Goal: Task Accomplishment & Management: Complete application form

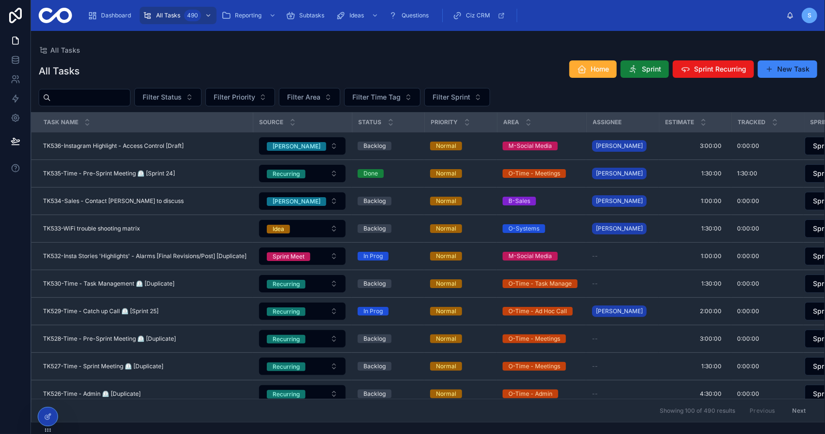
click at [644, 67] on span "Sprint" at bounding box center [651, 69] width 19 height 10
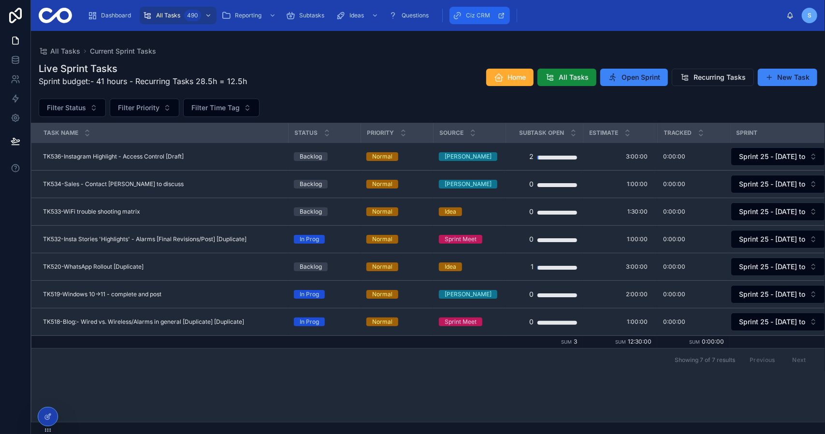
click at [477, 18] on span "Ciz CRM" at bounding box center [478, 16] width 24 height 8
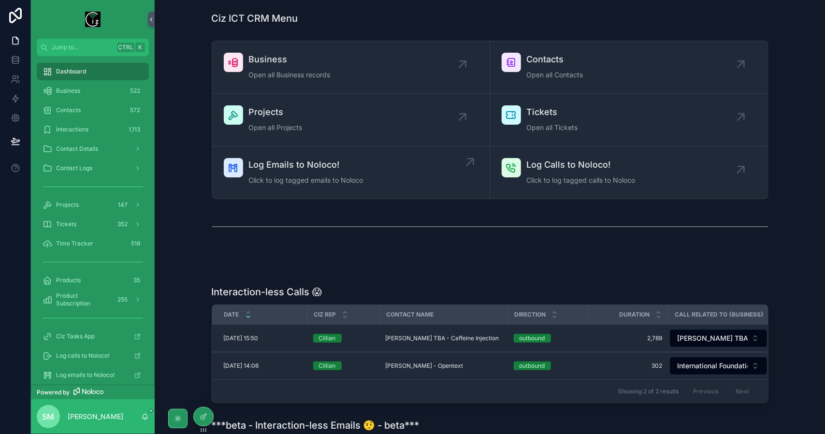
click at [382, 185] on div "Log Emails to Noloco! Click to log tagged emails to Noloco" at bounding box center [351, 172] width 254 height 29
click at [353, 171] on span "Log Emails to Noloco!" at bounding box center [306, 165] width 115 height 14
click at [301, 73] on span "Open all Business records" at bounding box center [290, 75] width 82 height 10
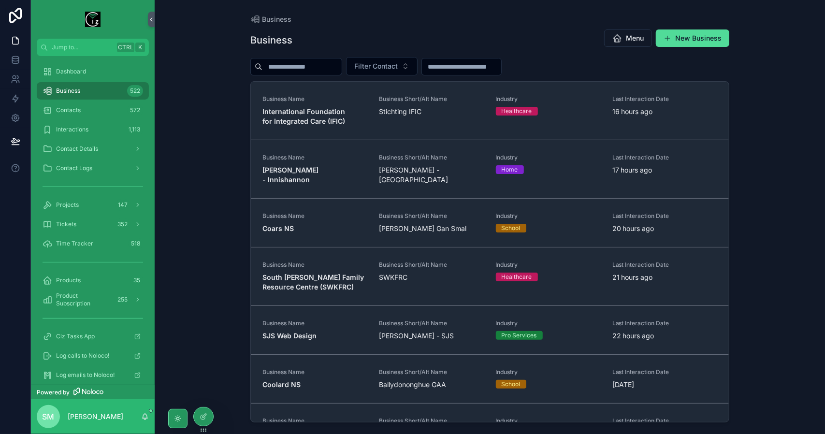
click at [301, 72] on input "scrollable content" at bounding box center [302, 67] width 79 height 14
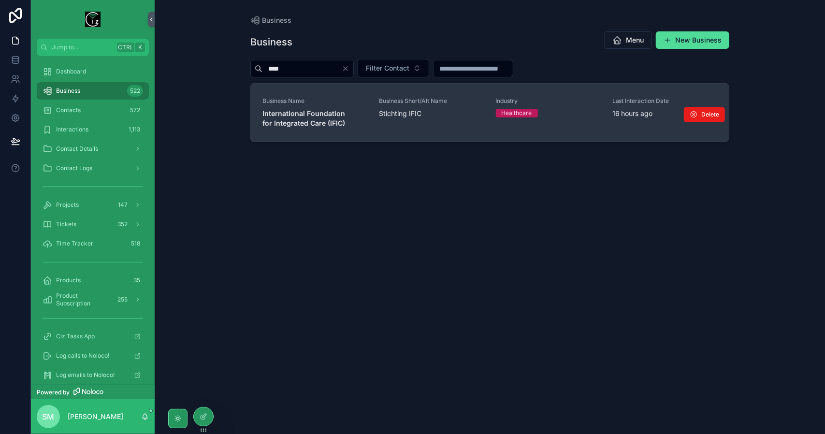
type input "****"
click at [312, 124] on strong "International Foundation for Integrated Care (IFIC)" at bounding box center [305, 118] width 85 height 18
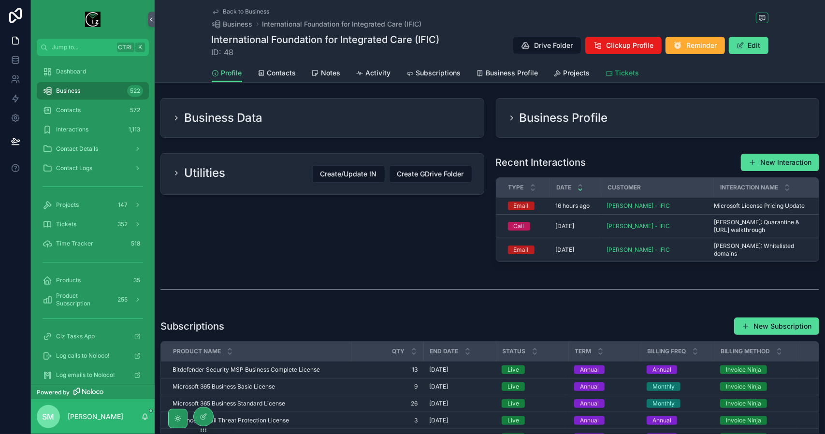
click at [616, 69] on span "Tickets" at bounding box center [628, 73] width 24 height 10
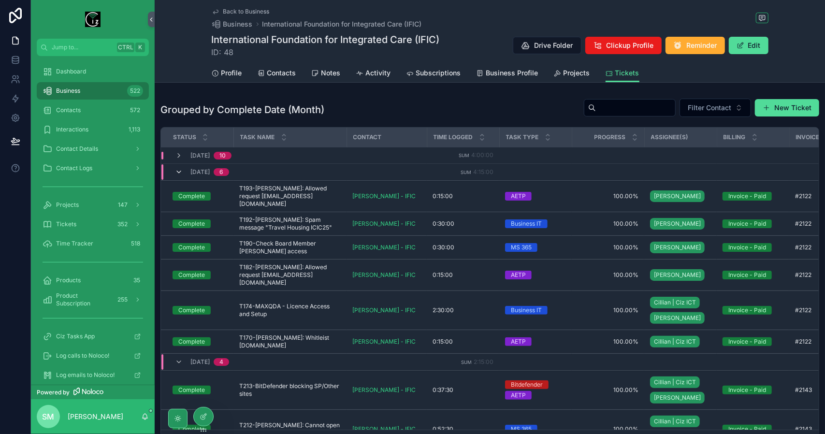
click at [180, 174] on icon "scrollable content" at bounding box center [179, 172] width 8 height 8
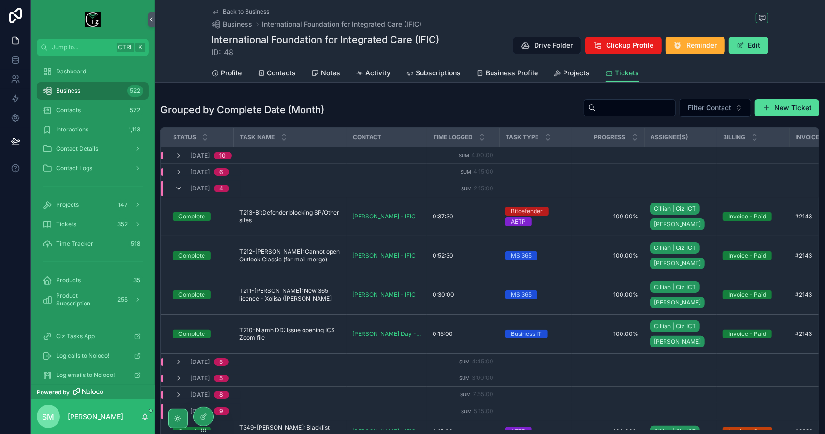
click at [179, 189] on icon "scrollable content" at bounding box center [179, 189] width 8 height 8
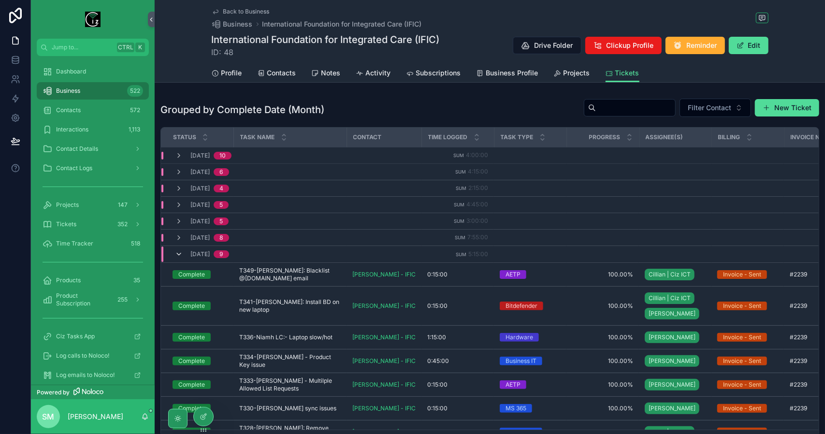
click at [180, 250] on icon "scrollable content" at bounding box center [179, 254] width 8 height 8
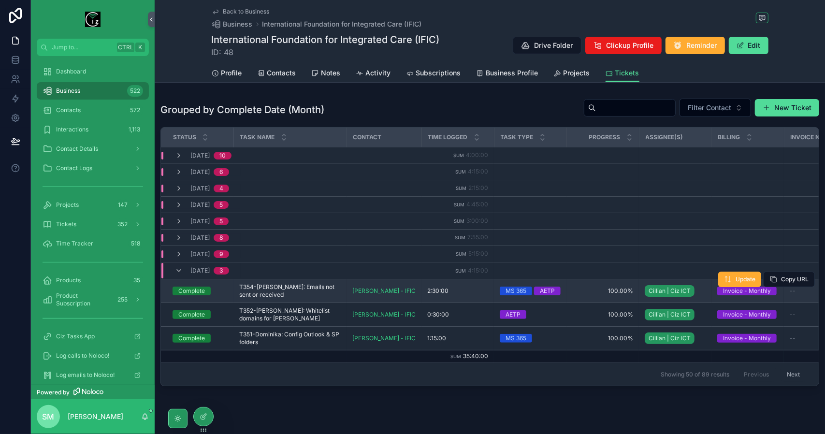
click at [296, 287] on span "T354-[PERSON_NAME]: Emails not sent or received" at bounding box center [290, 290] width 102 height 15
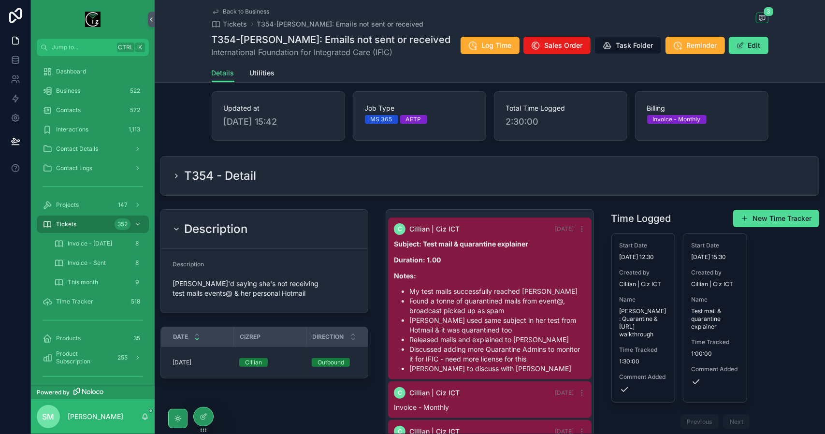
click at [250, 11] on span "Back to Business" at bounding box center [246, 12] width 46 height 8
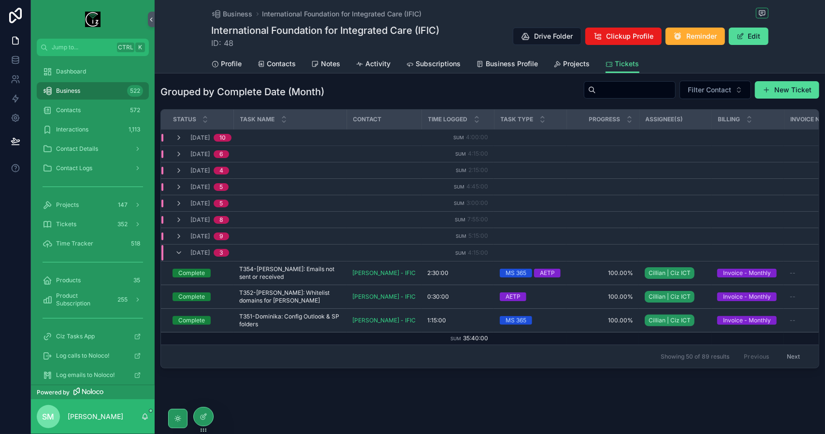
scroll to position [14, 0]
click at [181, 233] on icon "scrollable content" at bounding box center [179, 237] width 8 height 8
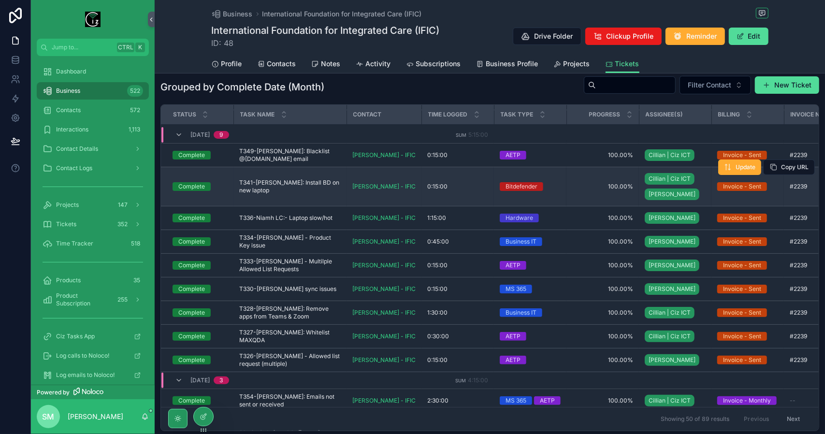
scroll to position [0, 0]
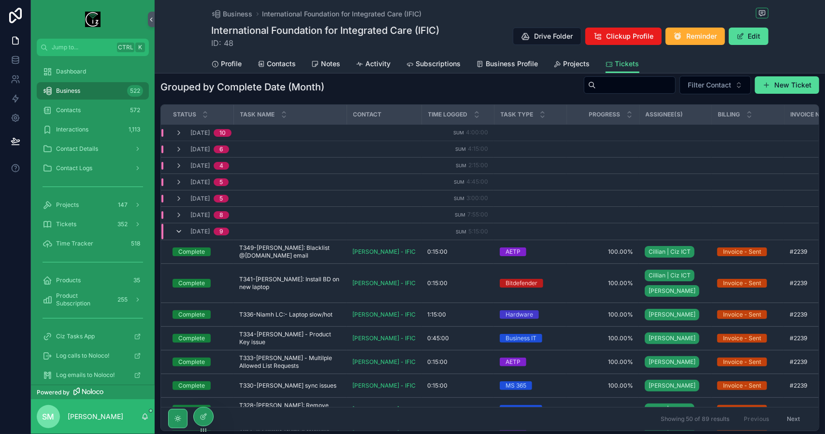
click at [180, 232] on icon "scrollable content" at bounding box center [179, 232] width 8 height 8
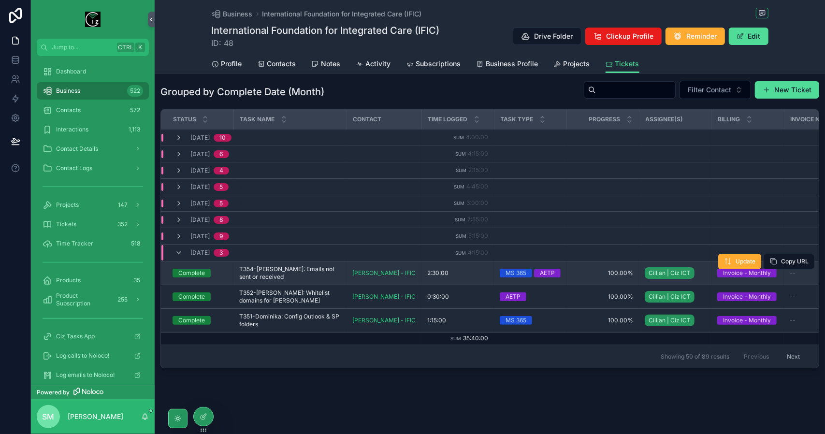
click at [310, 269] on span "T354-[PERSON_NAME]: Emails not sent or received" at bounding box center [290, 272] width 102 height 15
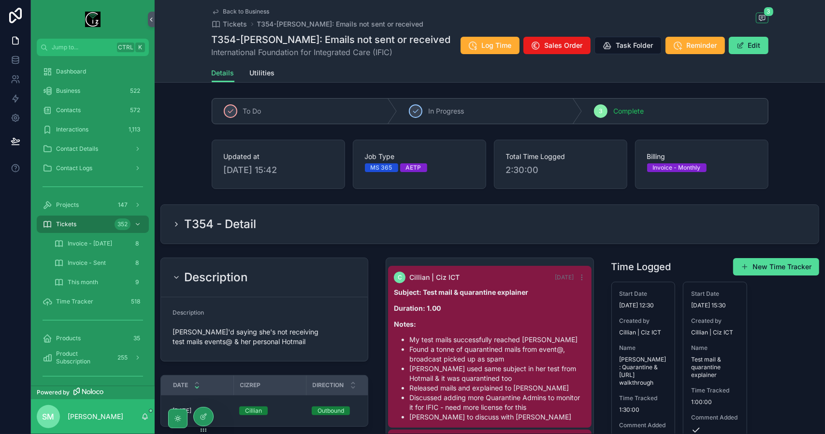
click at [337, 233] on div "T354 - Detail" at bounding box center [490, 224] width 658 height 39
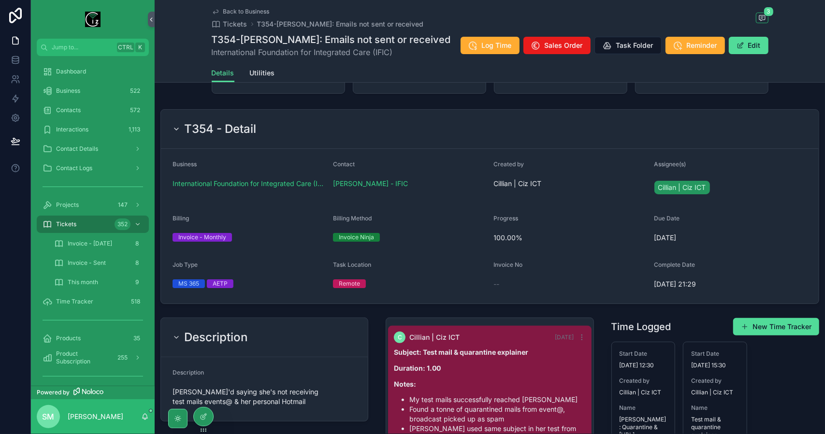
scroll to position [97, 0]
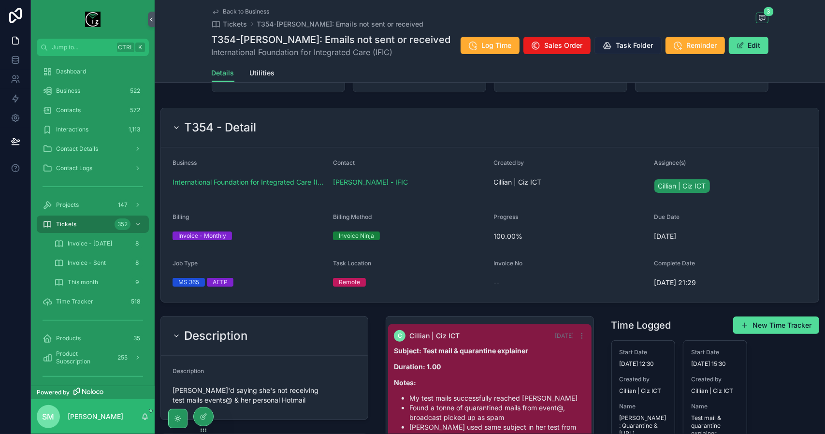
click at [630, 44] on span "Task Folder" at bounding box center [634, 46] width 37 height 10
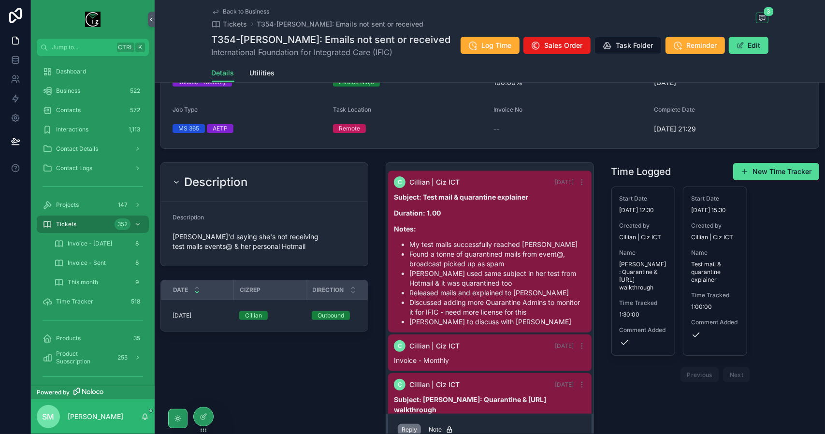
scroll to position [223, 0]
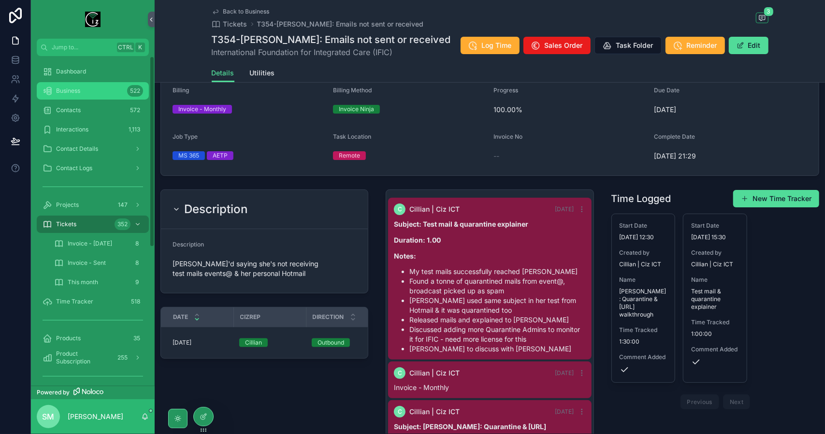
click at [102, 91] on div "Business 522" at bounding box center [93, 90] width 101 height 15
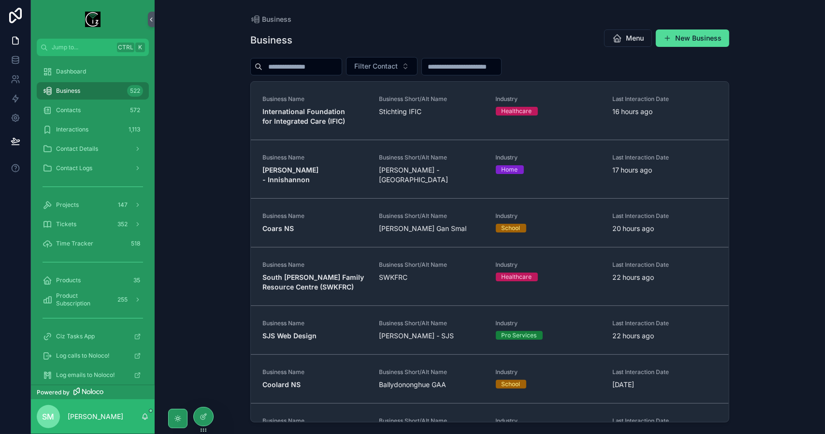
click at [317, 64] on input "scrollable content" at bounding box center [302, 67] width 79 height 14
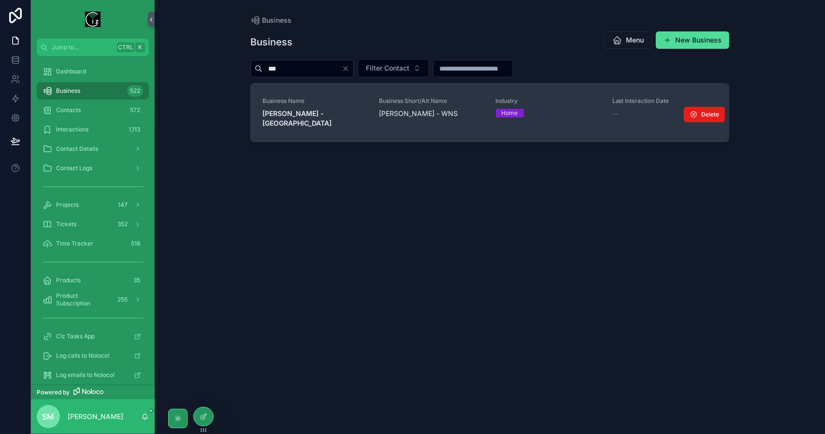
type input "***"
click at [308, 116] on strong "[PERSON_NAME] - [GEOGRAPHIC_DATA]" at bounding box center [297, 118] width 69 height 18
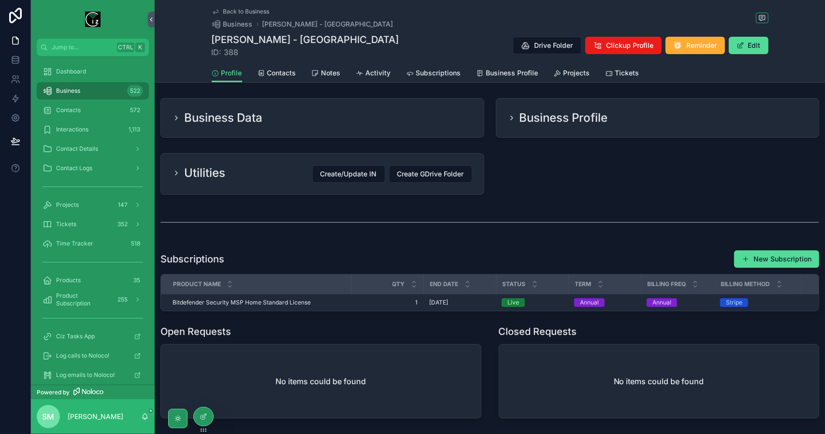
click at [560, 125] on div "Business Profile" at bounding box center [658, 118] width 323 height 39
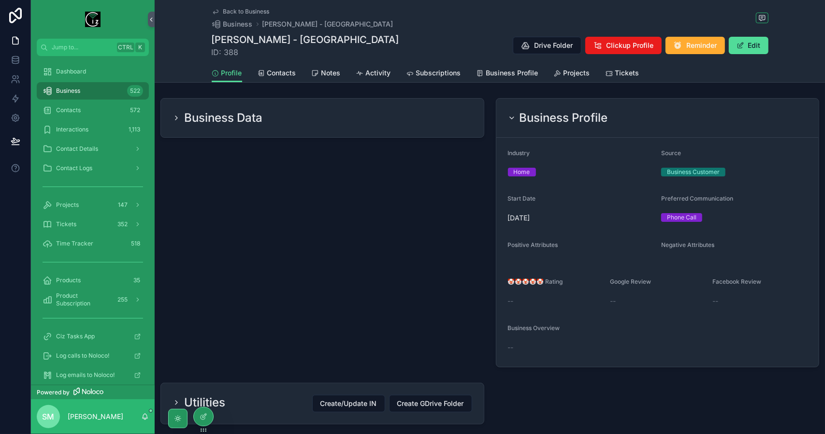
click at [560, 125] on div "Business Profile" at bounding box center [658, 118] width 323 height 39
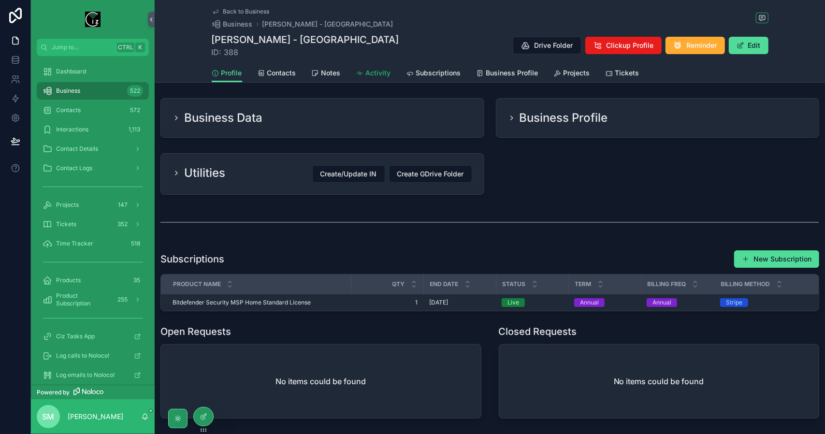
click at [380, 74] on span "Activity" at bounding box center [378, 73] width 25 height 10
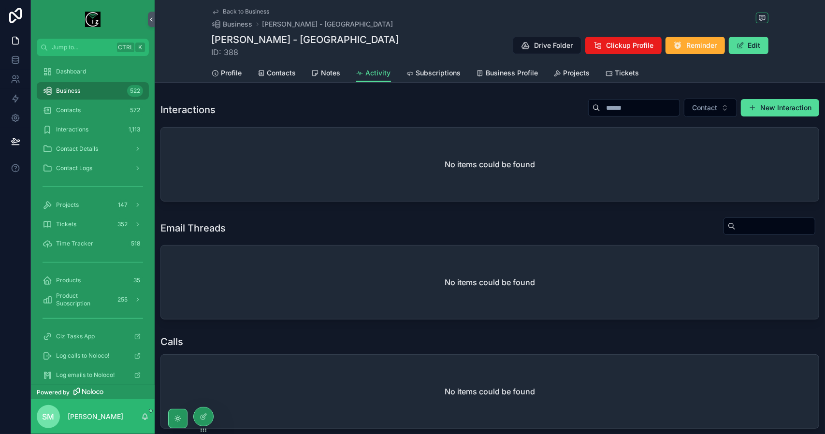
click at [257, 11] on span "Back to Business" at bounding box center [246, 12] width 46 height 8
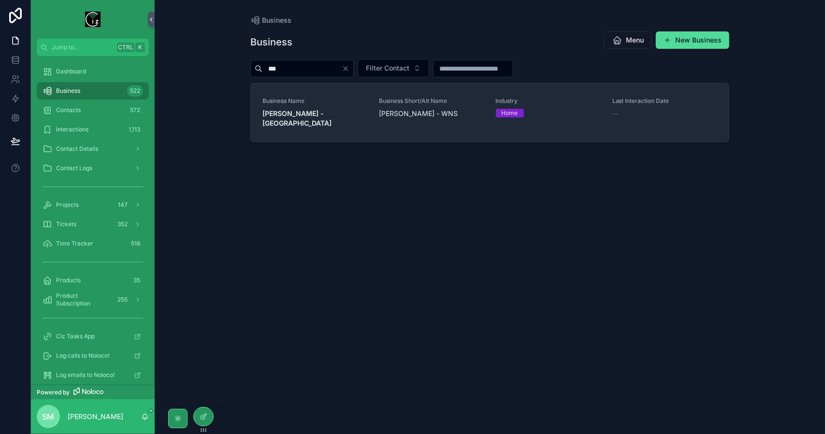
drag, startPoint x: 297, startPoint y: 64, endPoint x: 257, endPoint y: 62, distance: 40.2
click at [257, 62] on div "***" at bounding box center [301, 68] width 103 height 17
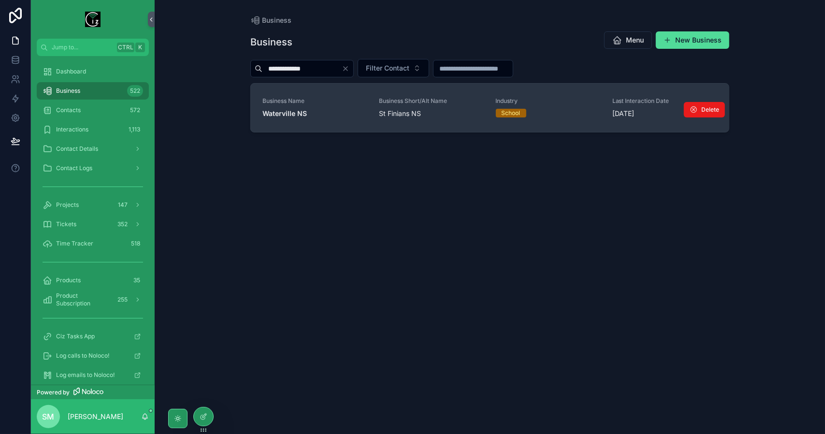
type input "**********"
click at [392, 100] on span "Business Short/Alt Name" at bounding box center [431, 101] width 105 height 8
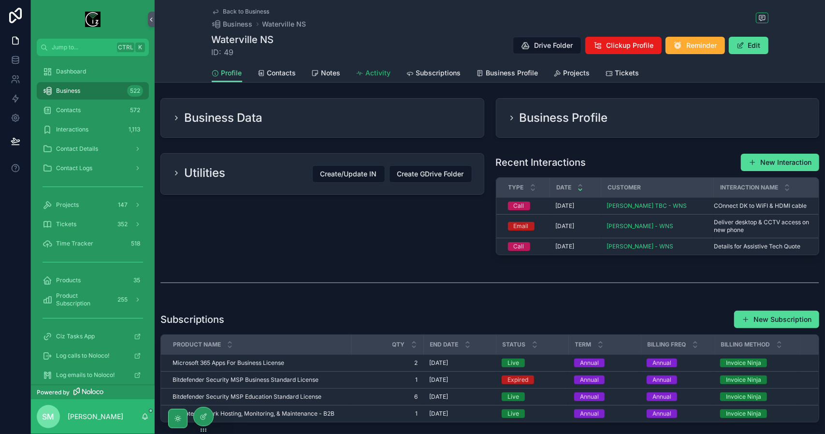
click at [379, 73] on span "Activity" at bounding box center [378, 73] width 25 height 10
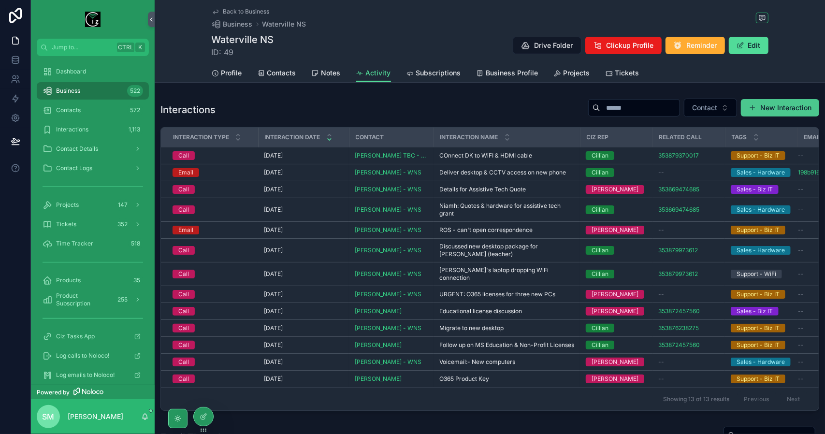
click at [789, 108] on button "New Interaction" at bounding box center [780, 107] width 78 height 17
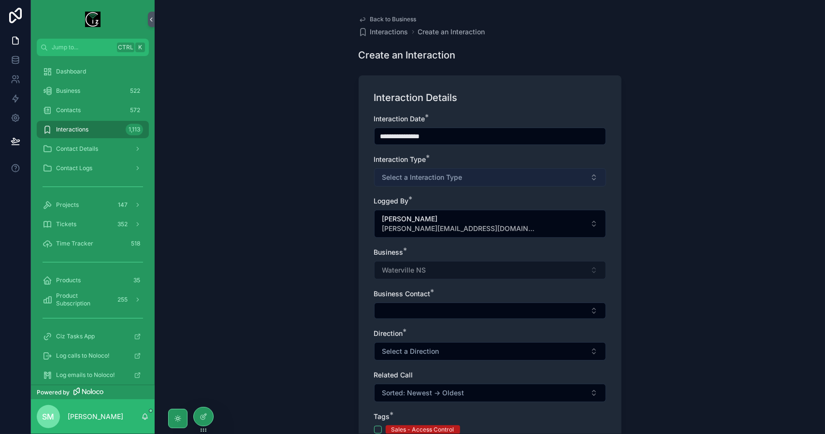
click at [480, 182] on button "Select a Interaction Type" at bounding box center [490, 177] width 232 height 18
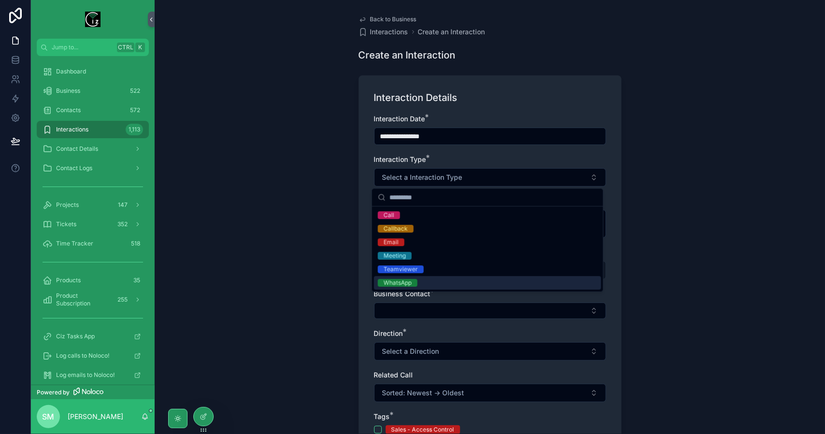
click at [471, 290] on div "Call Callback Email Meeting Teamviewer WhatsApp" at bounding box center [487, 248] width 231 height 85
click at [462, 283] on div "WhatsApp" at bounding box center [487, 283] width 227 height 14
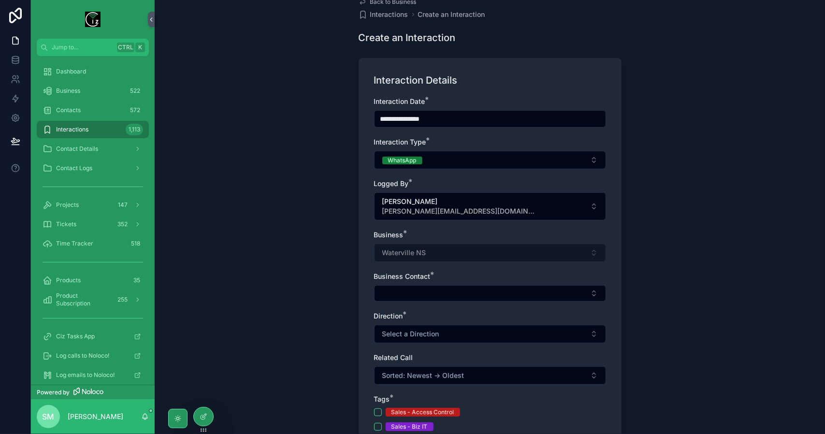
scroll to position [97, 0]
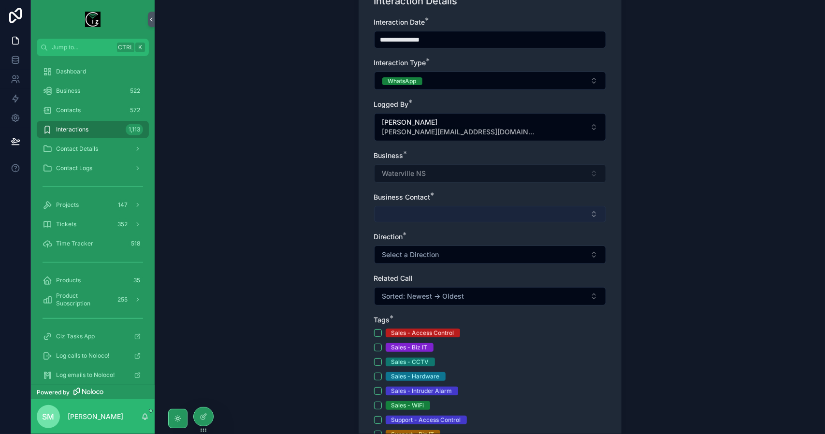
click at [441, 217] on button "Select Button" at bounding box center [490, 214] width 232 height 16
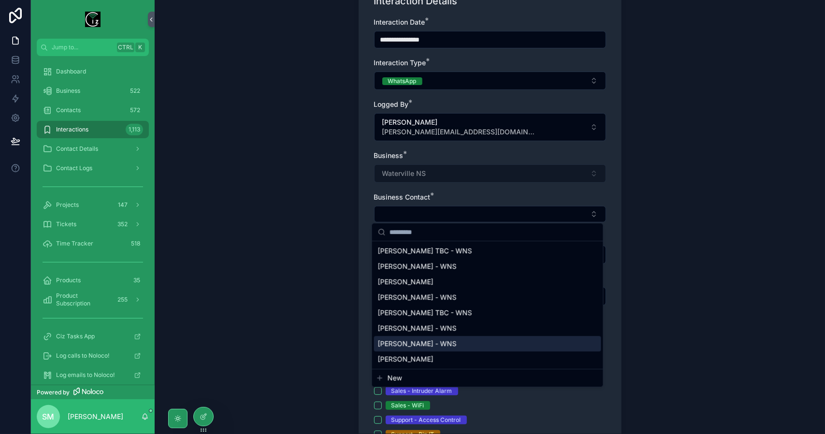
click at [439, 339] on span "[PERSON_NAME] - WNS" at bounding box center [417, 344] width 79 height 10
type input "**********"
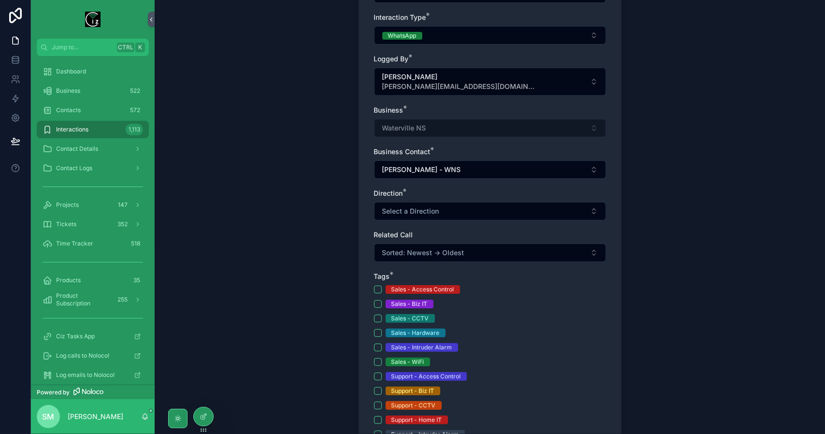
scroll to position [145, 0]
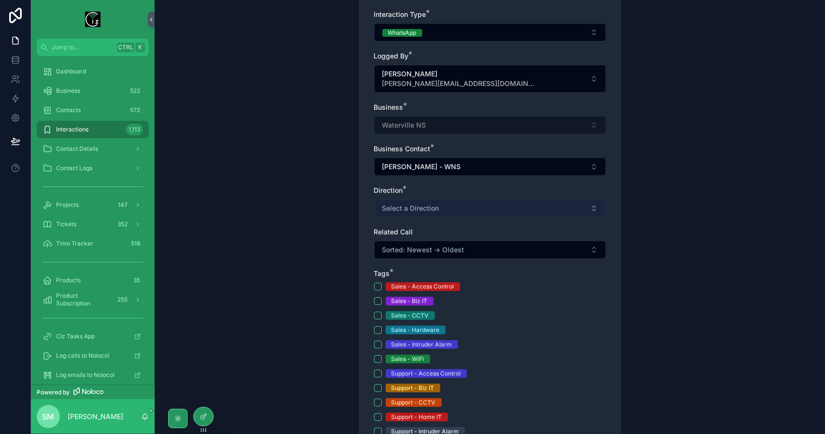
click at [442, 206] on button "Select a Direction" at bounding box center [490, 208] width 232 height 18
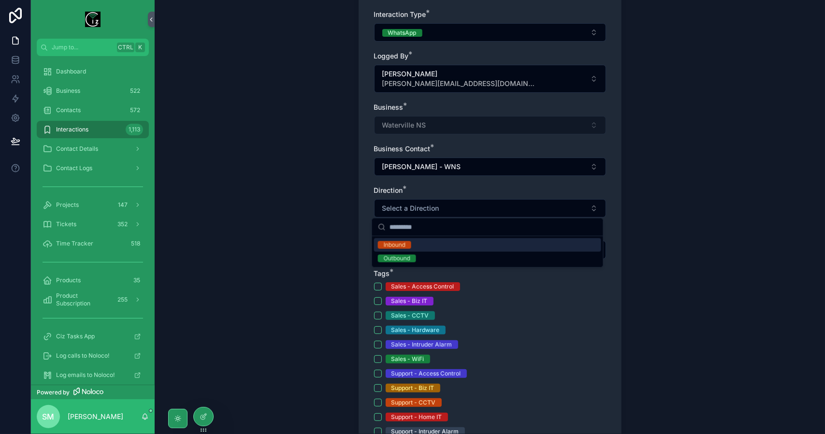
click at [440, 246] on div "Inbound" at bounding box center [487, 245] width 227 height 14
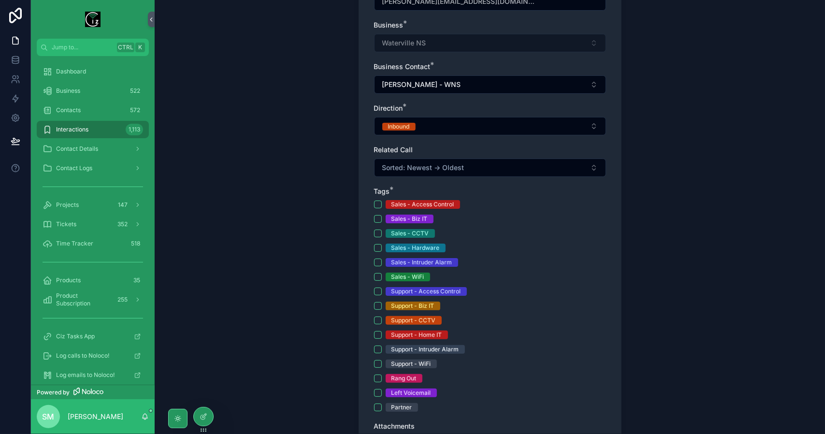
scroll to position [290, 0]
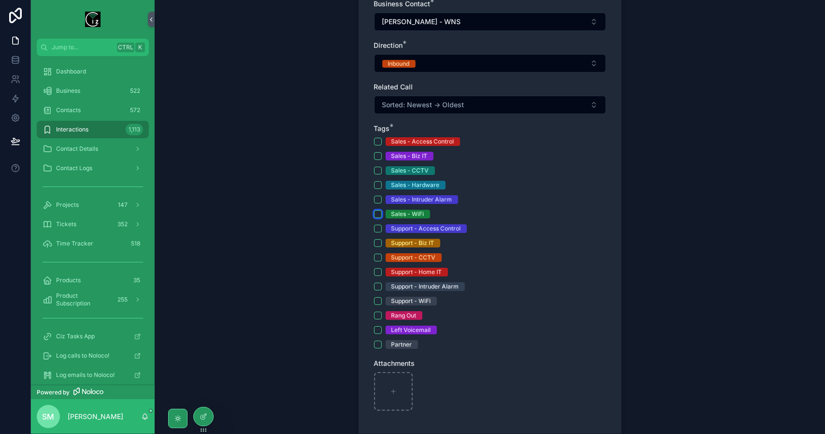
click at [377, 215] on button "Sales - WiFi" at bounding box center [378, 214] width 8 height 8
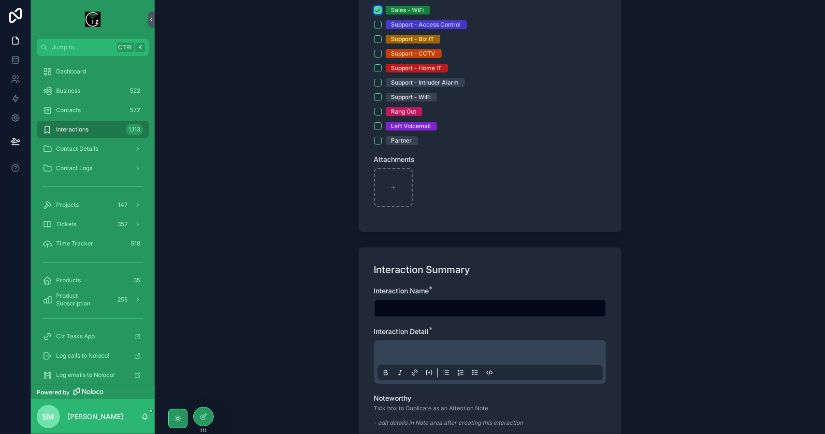
scroll to position [532, 0]
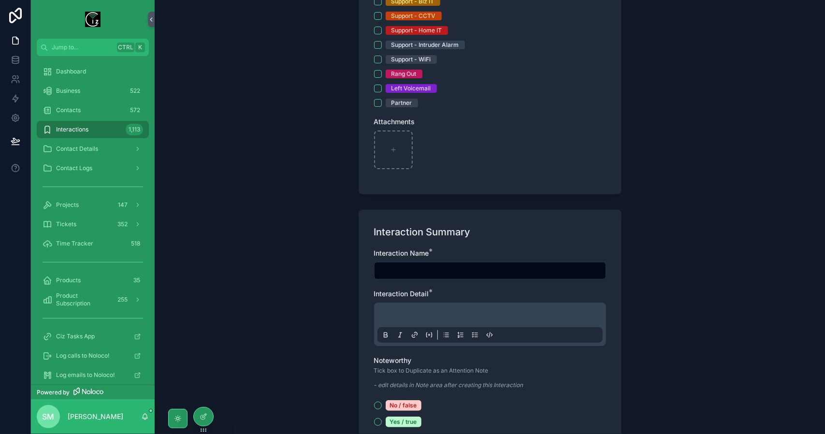
click at [412, 312] on p "scrollable content" at bounding box center [492, 317] width 225 height 10
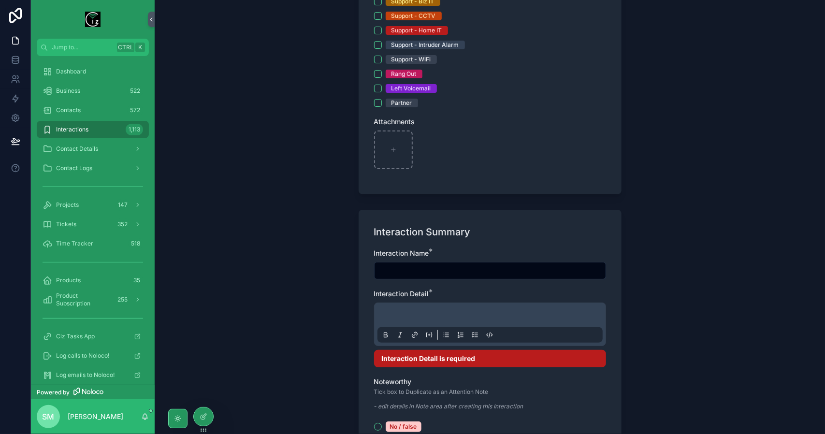
click at [412, 308] on div "scrollable content" at bounding box center [490, 324] width 225 height 37
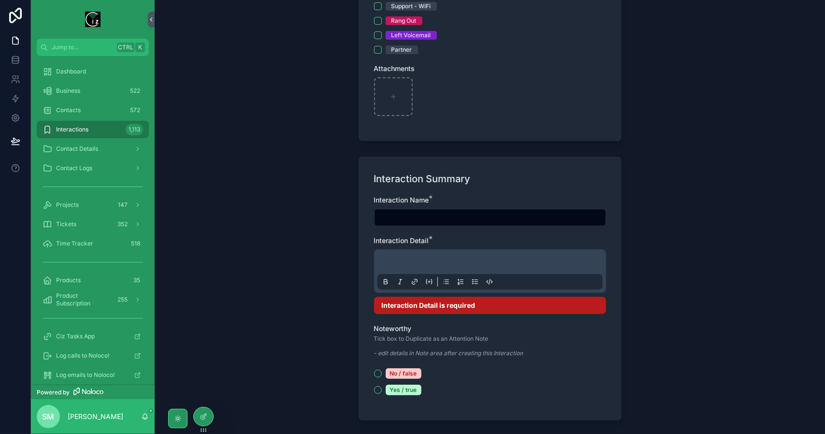
scroll to position [580, 0]
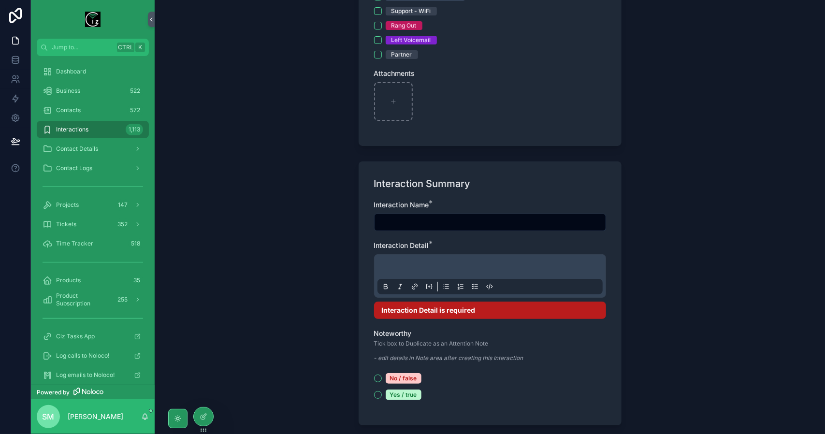
click at [392, 265] on p "scrollable content" at bounding box center [492, 269] width 225 height 10
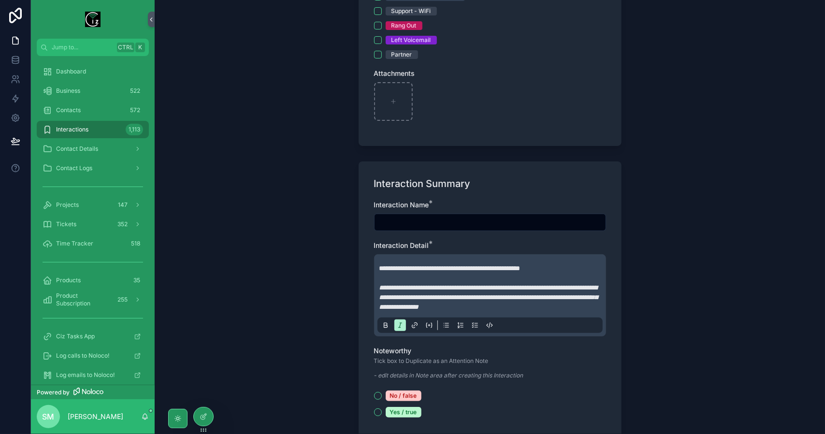
click at [297, 316] on div "**********" at bounding box center [490, 217] width 671 height 434
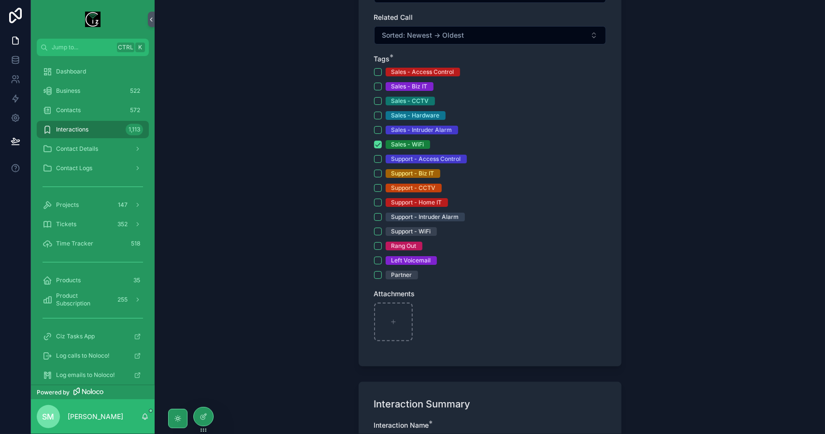
scroll to position [338, 0]
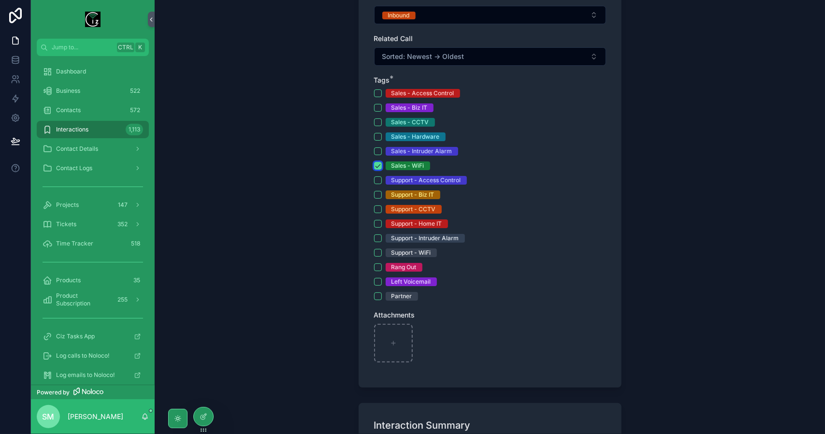
click at [374, 164] on button "Sales - WiFi" at bounding box center [378, 166] width 8 height 8
type input "**********"
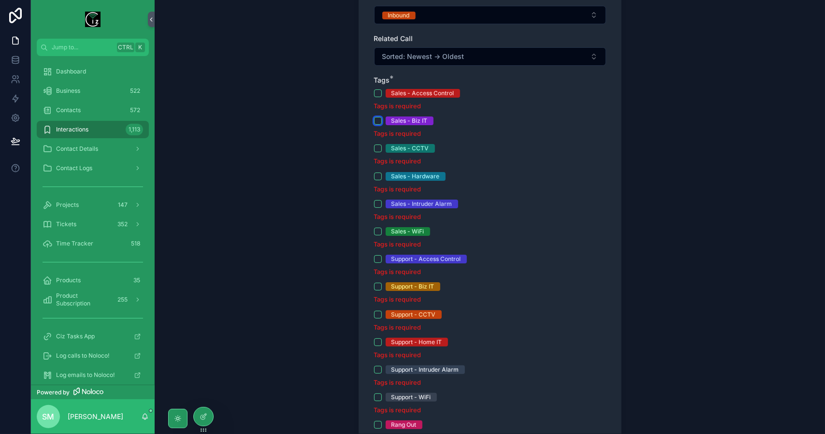
click at [377, 121] on button "Sales - Biz IT" at bounding box center [378, 121] width 8 height 8
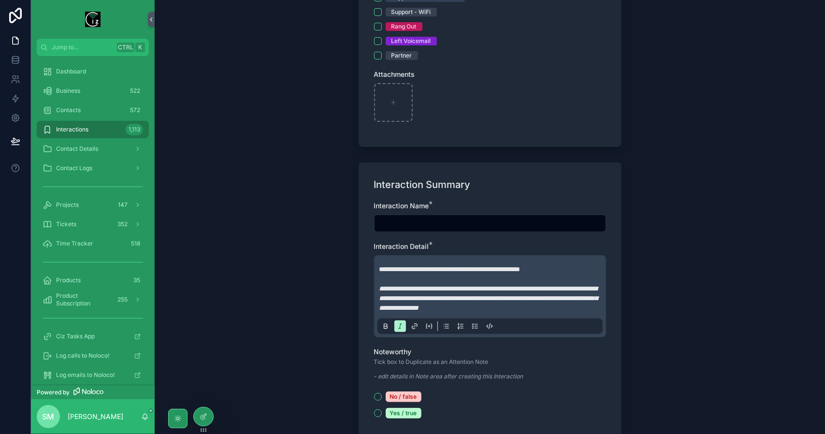
scroll to position [580, 0]
click at [437, 218] on input "scrollable content" at bounding box center [490, 223] width 231 height 14
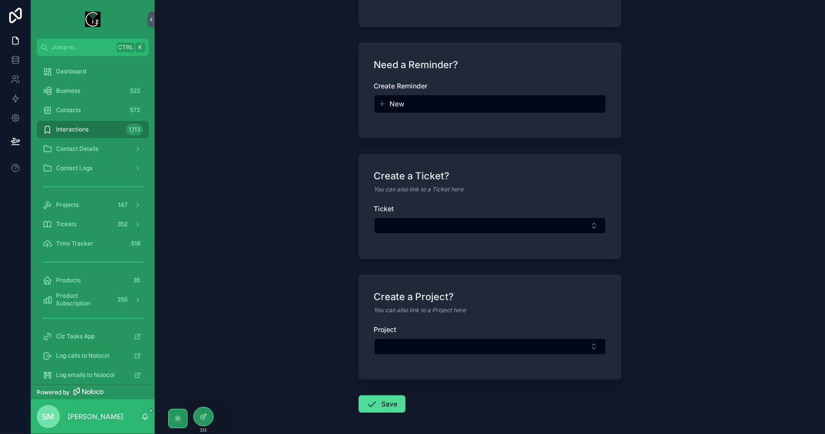
scroll to position [1114, 0]
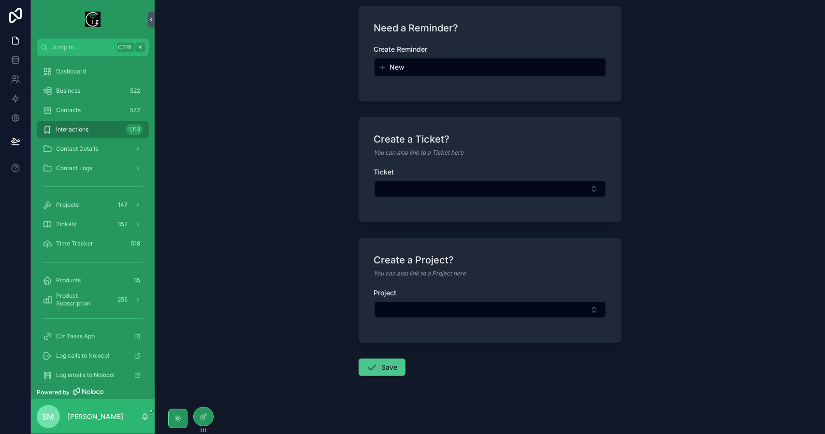
type input "**********"
click at [381, 361] on button "Save" at bounding box center [382, 367] width 47 height 17
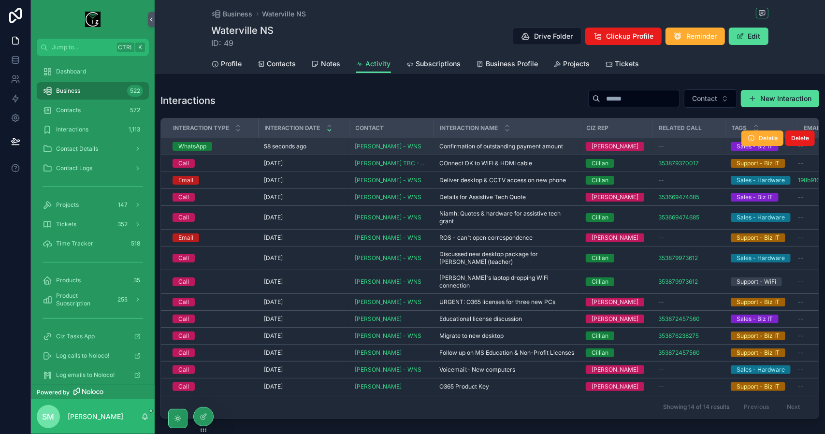
click at [322, 145] on div "58 seconds ago" at bounding box center [303, 147] width 79 height 8
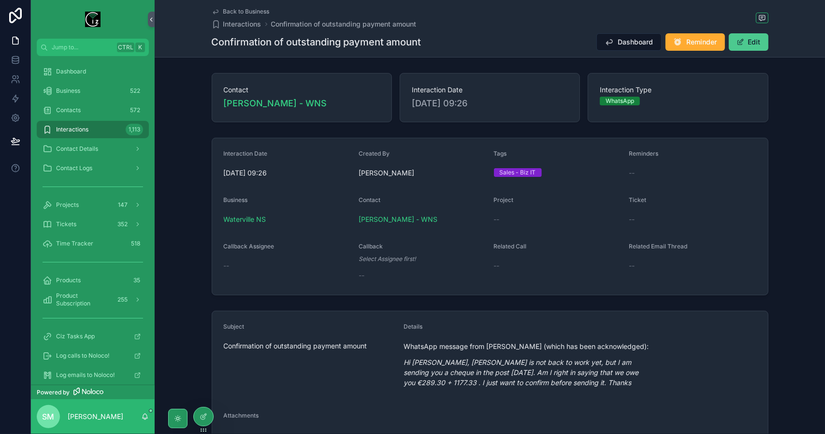
click at [757, 46] on button "Edit" at bounding box center [749, 41] width 40 height 17
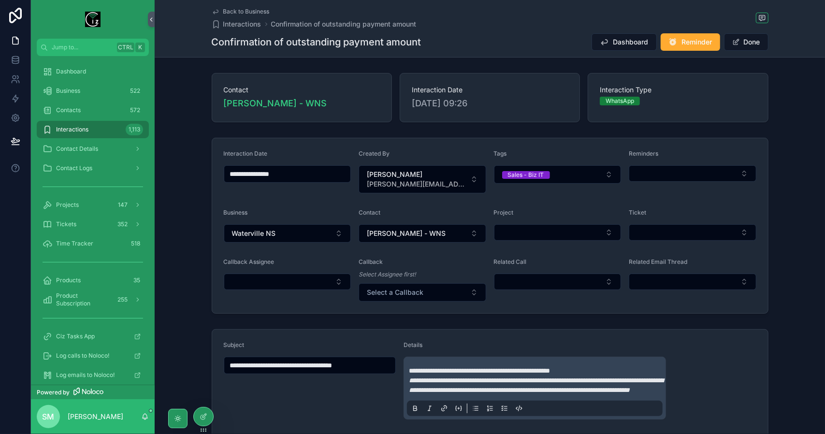
click at [290, 272] on div "Callback Assignee" at bounding box center [288, 280] width 128 height 44
click at [294, 279] on button "Select Button" at bounding box center [288, 282] width 128 height 16
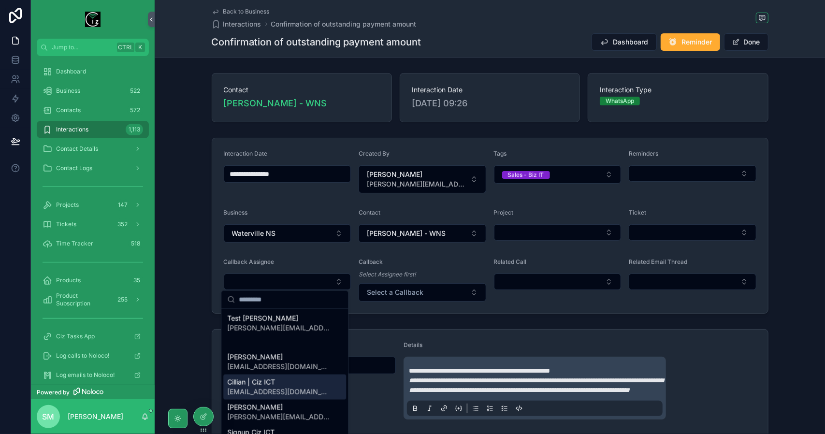
click at [295, 389] on div "Cillian | Ciz ICT [EMAIL_ADDRESS][DOMAIN_NAME]" at bounding box center [284, 387] width 123 height 25
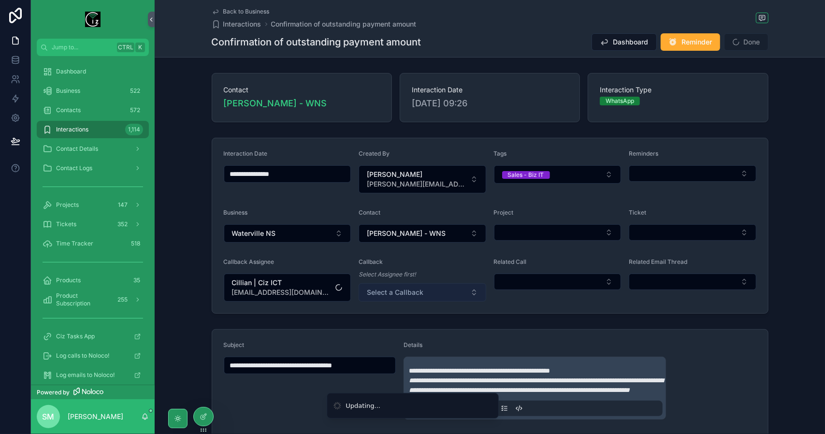
click at [428, 289] on button "Select a Callback" at bounding box center [423, 292] width 128 height 18
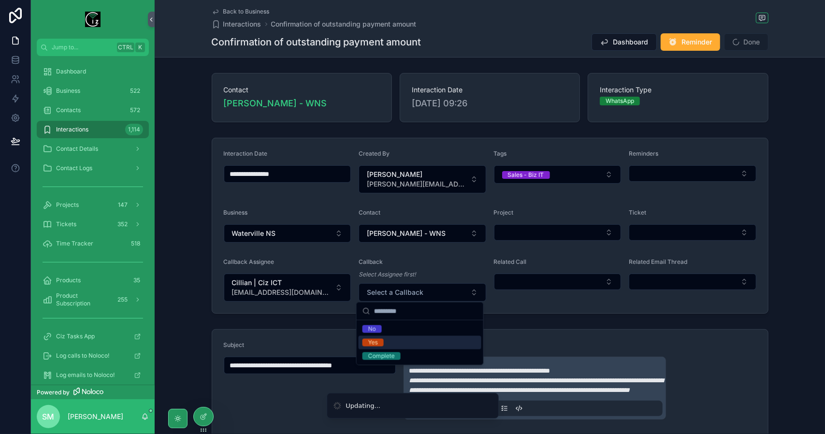
click at [423, 341] on div "Yes" at bounding box center [420, 343] width 123 height 14
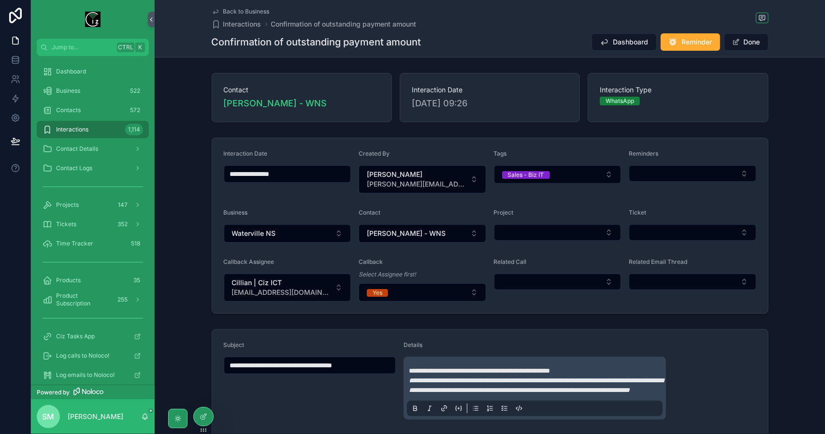
click at [739, 311] on form "**********" at bounding box center [490, 225] width 556 height 175
click at [749, 37] on button "Done" at bounding box center [746, 41] width 44 height 17
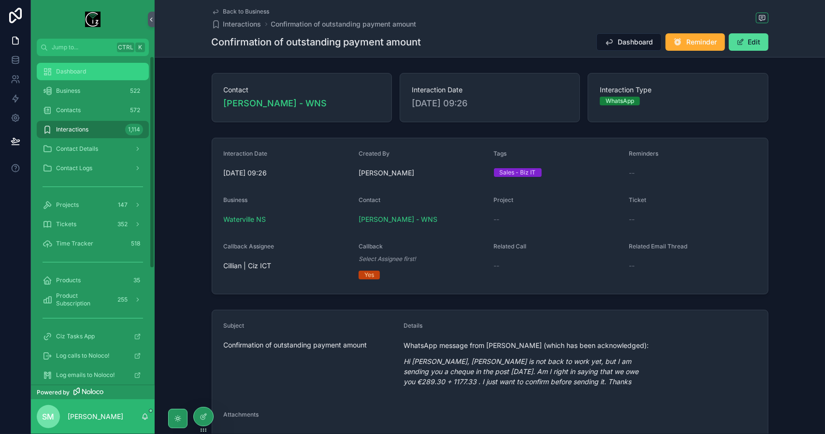
click at [71, 75] on span "Dashboard" at bounding box center [71, 72] width 30 height 8
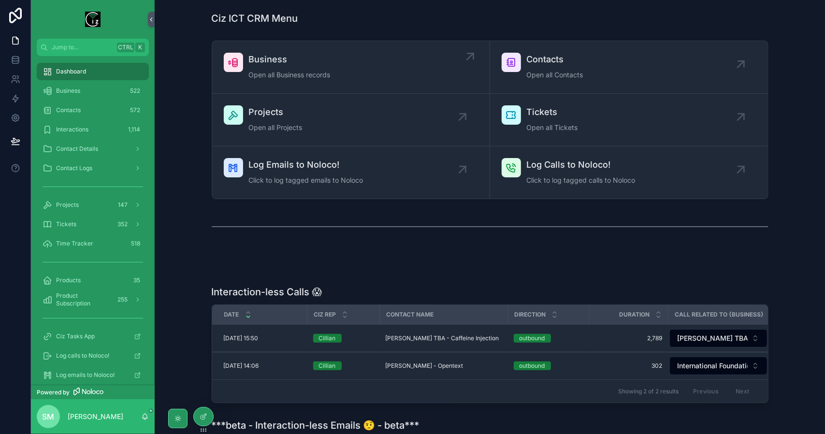
click at [366, 62] on div "Business Open all Business records" at bounding box center [351, 67] width 254 height 29
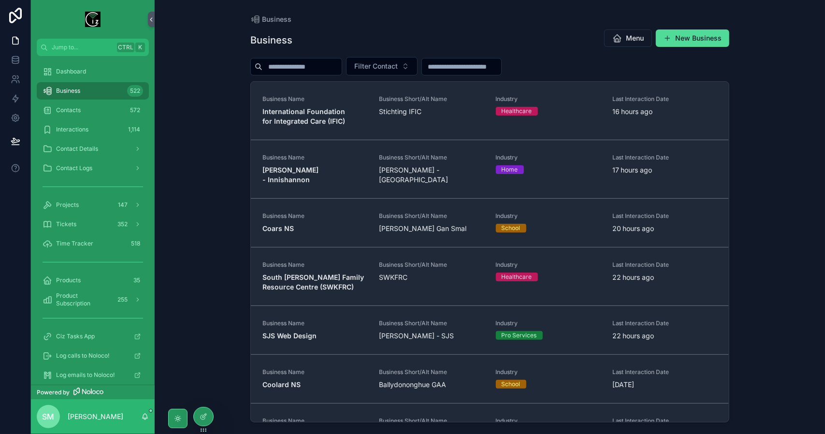
click at [335, 70] on input "scrollable content" at bounding box center [302, 67] width 79 height 14
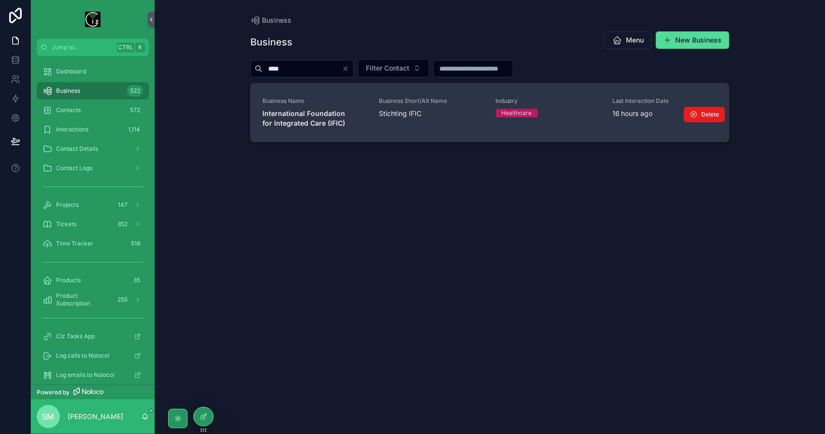
type input "****"
click at [323, 119] on strong "International Foundation for Integrated Care (IFIC)" at bounding box center [305, 118] width 85 height 18
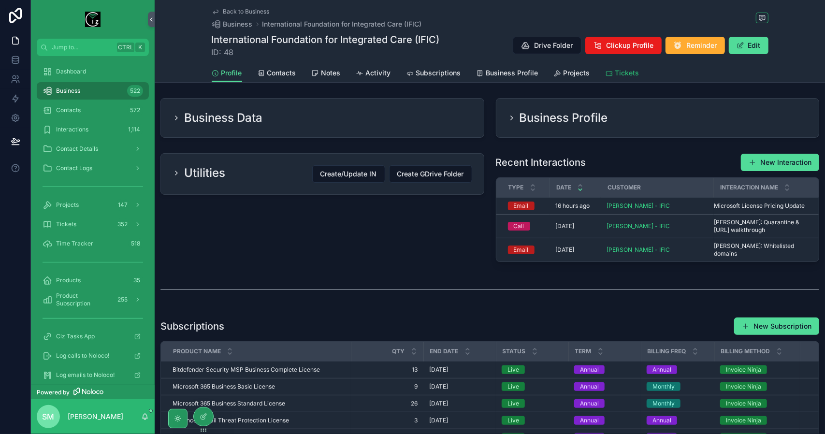
click at [626, 68] on span "Tickets" at bounding box center [628, 73] width 24 height 10
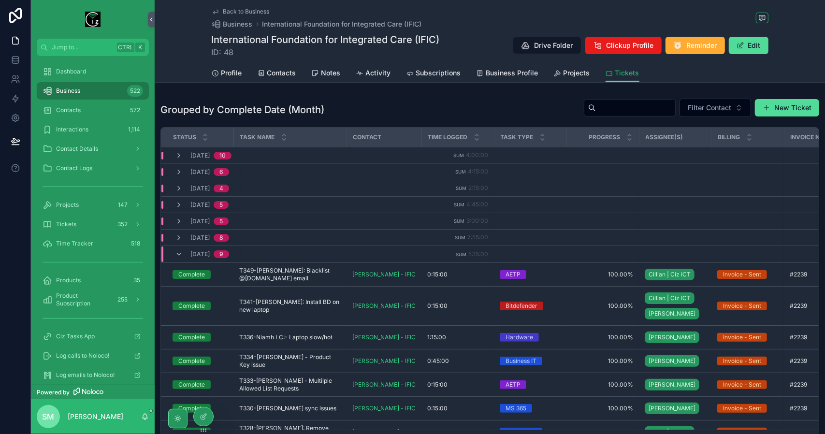
scroll to position [166, 0]
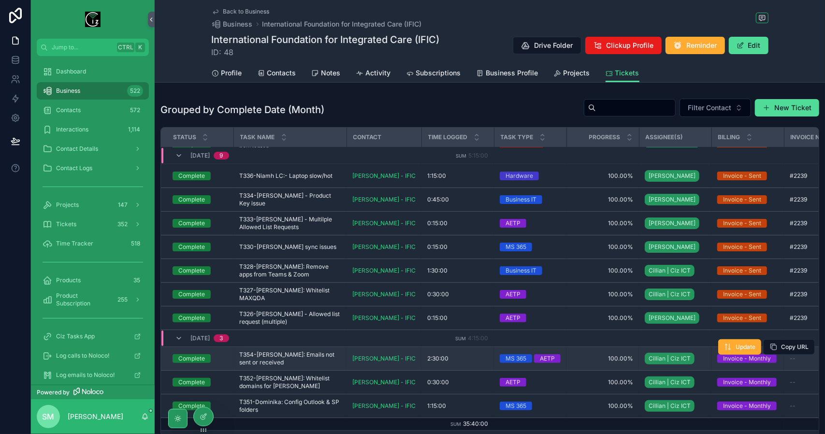
click at [310, 351] on span "T354-[PERSON_NAME]: Emails not sent or received" at bounding box center [290, 358] width 102 height 15
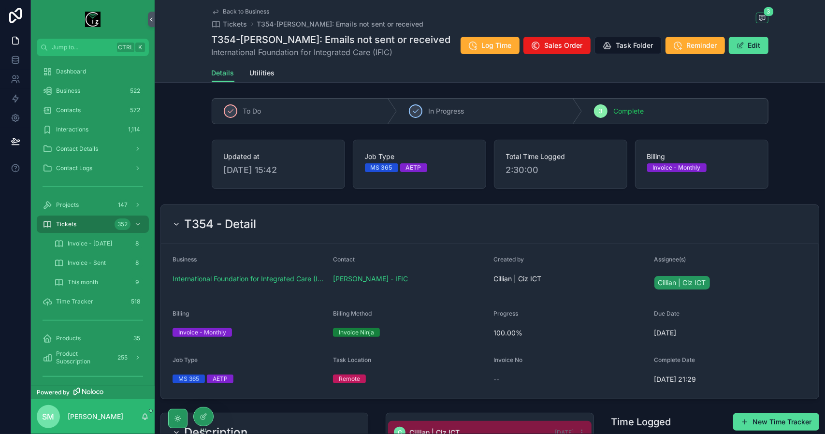
scroll to position [119, 0]
click at [322, 219] on div "T354 - Detail" at bounding box center [490, 224] width 635 height 15
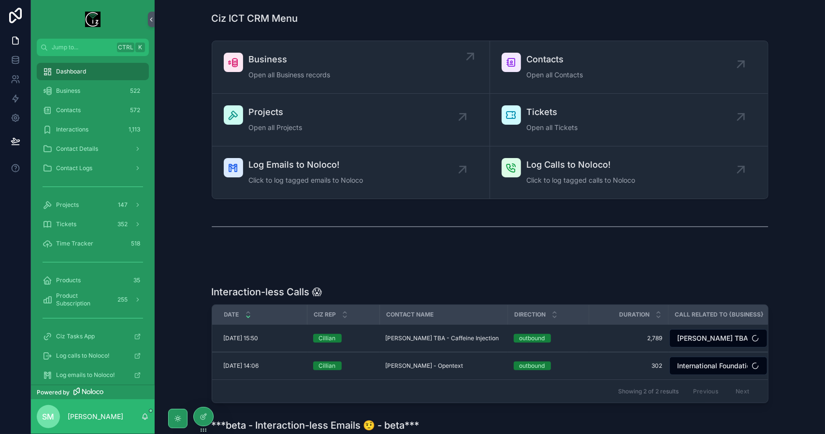
click at [346, 72] on div "Business Open all Business records" at bounding box center [351, 67] width 254 height 29
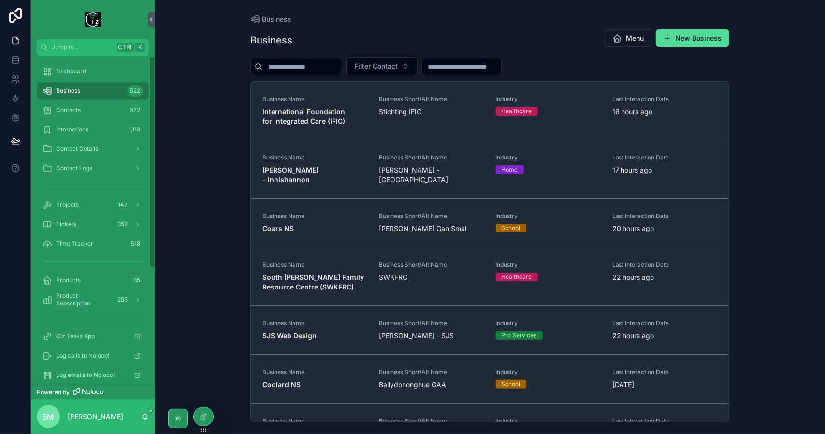
click at [302, 63] on input "scrollable content" at bounding box center [302, 67] width 79 height 14
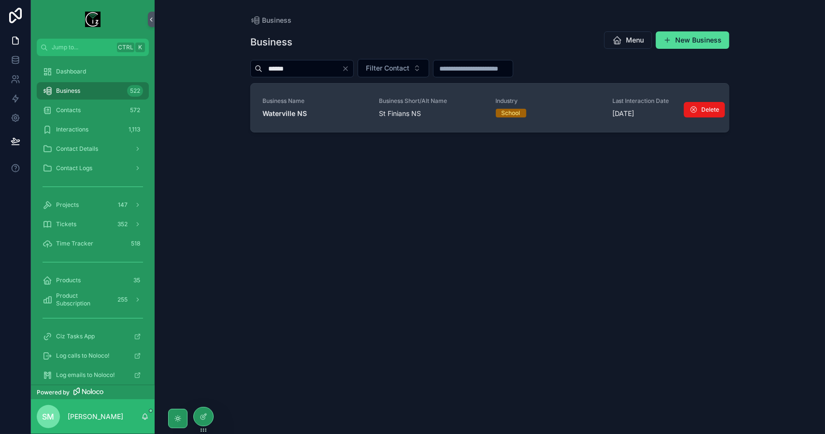
type input "******"
click at [323, 114] on span "Waterville NS" at bounding box center [315, 114] width 105 height 10
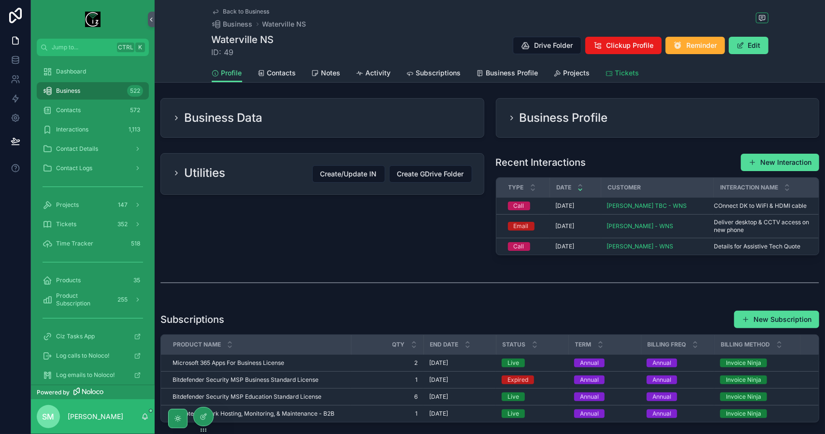
click at [617, 74] on span "Tickets" at bounding box center [628, 73] width 24 height 10
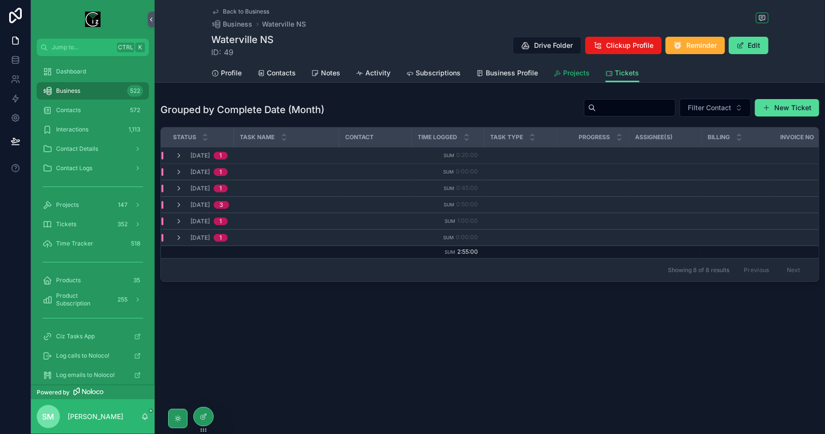
click at [575, 77] on span "Projects" at bounding box center [577, 73] width 27 height 10
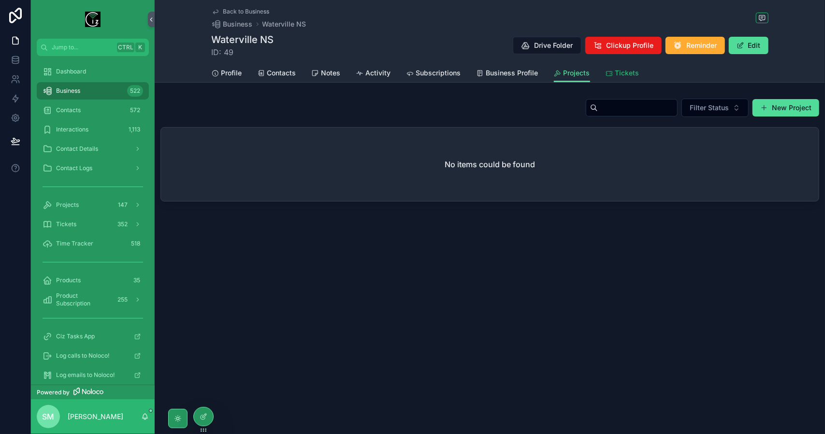
click at [618, 75] on span "Tickets" at bounding box center [628, 73] width 24 height 10
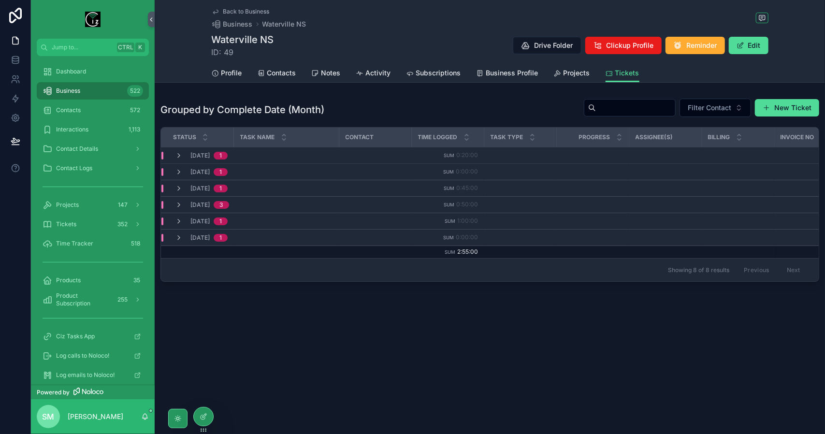
click at [194, 236] on span "August, 2025" at bounding box center [200, 238] width 19 height 8
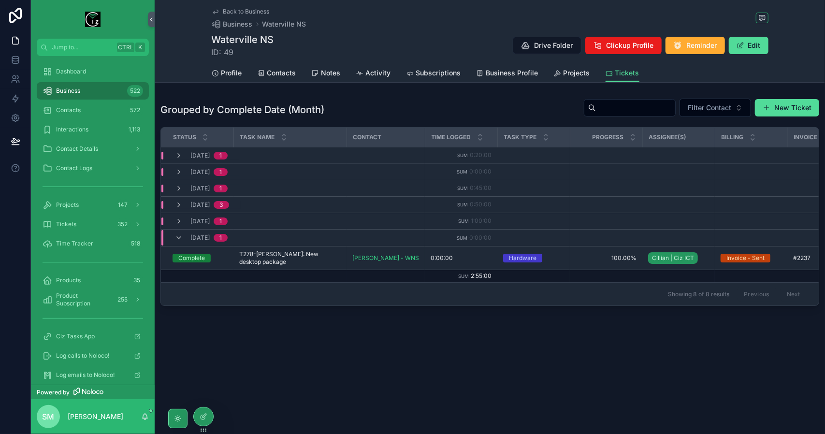
click at [194, 236] on span "August, 2025" at bounding box center [200, 238] width 19 height 8
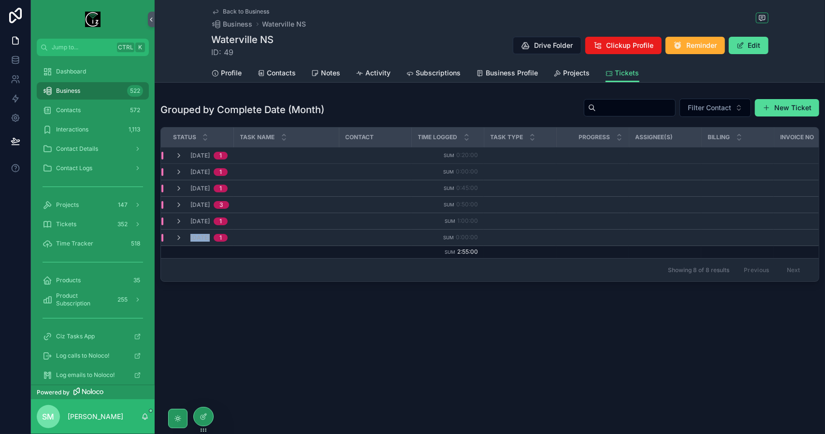
click at [194, 236] on span "August, 2025" at bounding box center [200, 238] width 19 height 8
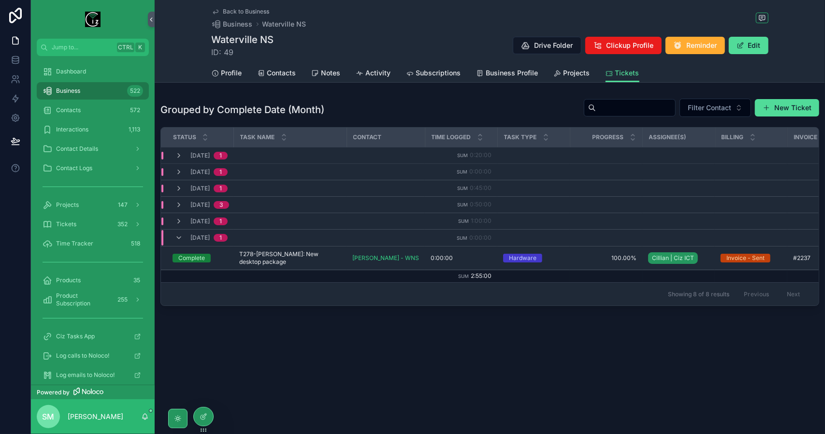
click at [198, 219] on span "July, 2025" at bounding box center [200, 222] width 19 height 8
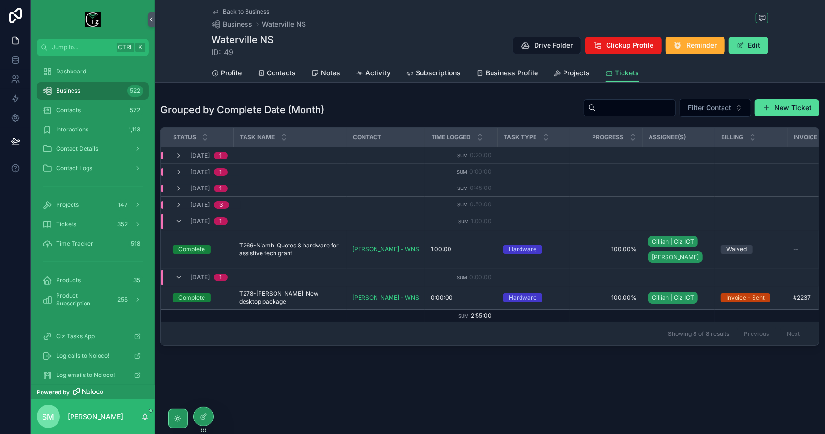
click at [200, 203] on span "[DATE]" at bounding box center [200, 205] width 19 height 8
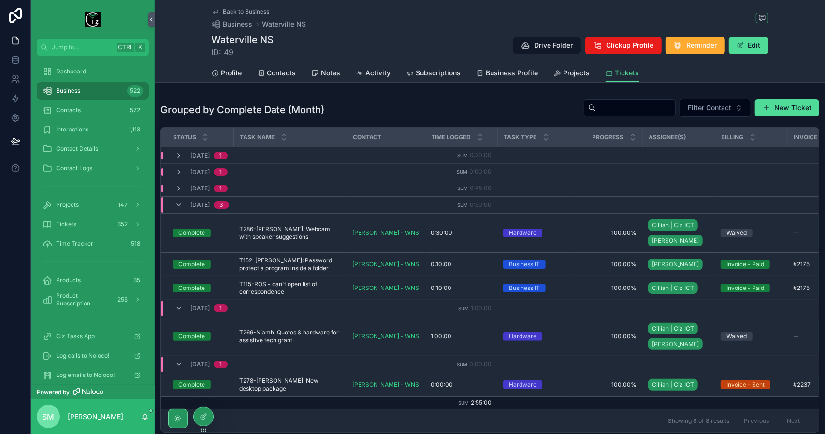
click at [200, 203] on span "[DATE]" at bounding box center [200, 205] width 19 height 8
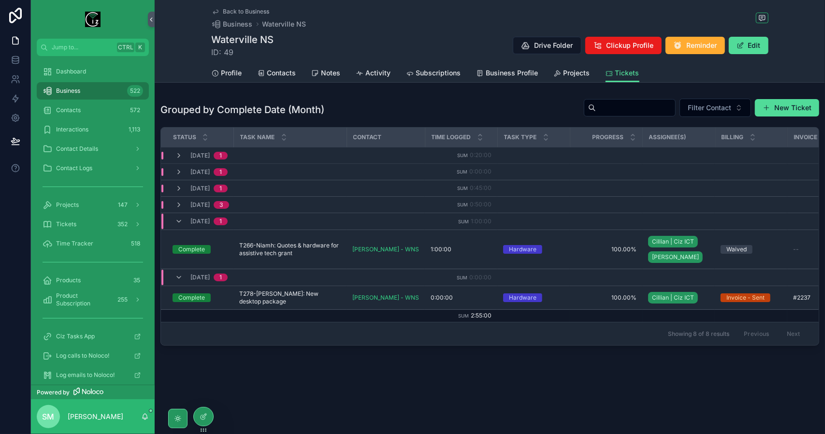
click at [203, 218] on span "[DATE]" at bounding box center [200, 222] width 19 height 8
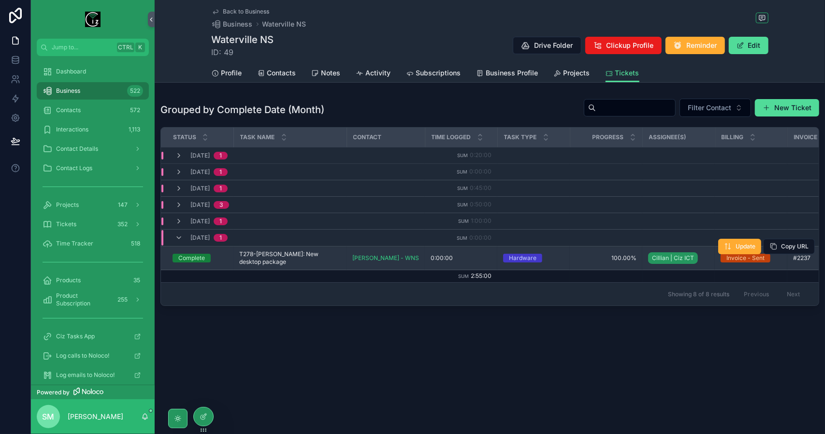
click at [312, 257] on span "T278-David: New desktop package" at bounding box center [290, 257] width 102 height 15
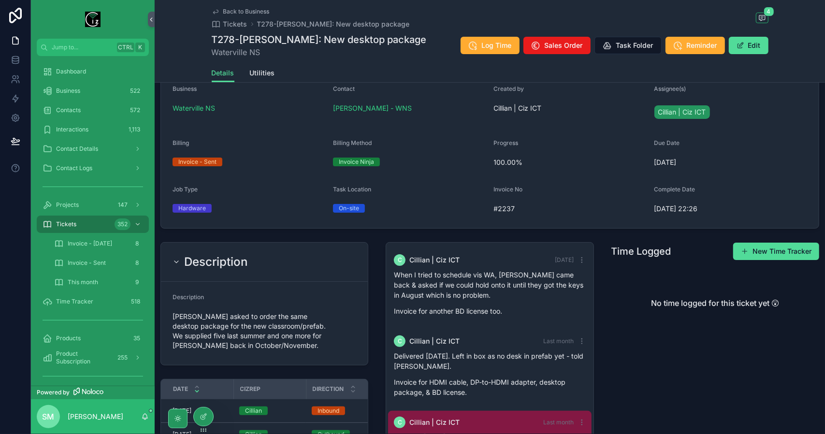
scroll to position [145, 0]
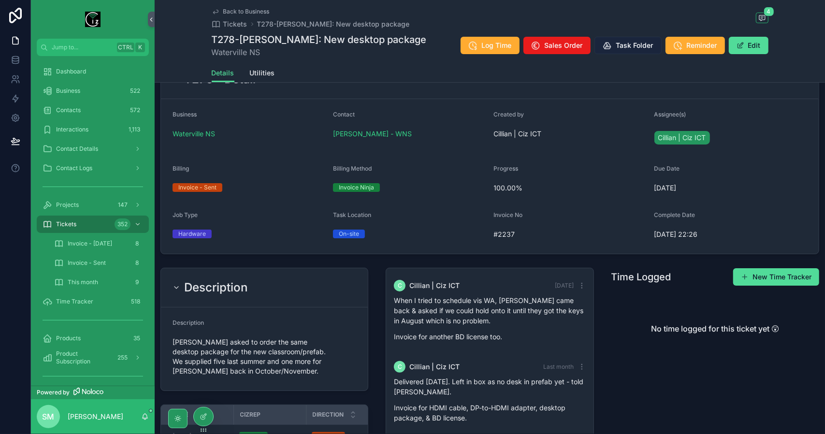
click at [621, 47] on span "Task Folder" at bounding box center [634, 46] width 37 height 10
click at [629, 44] on span "Task Folder" at bounding box center [634, 46] width 37 height 10
